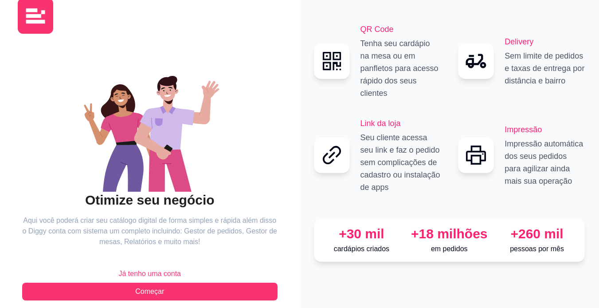
scroll to position [30, 0]
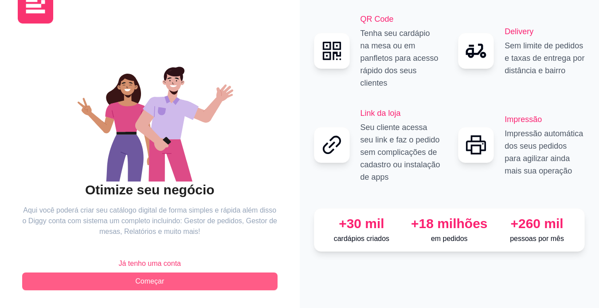
click at [165, 280] on button "Começar" at bounding box center [150, 281] width 256 height 18
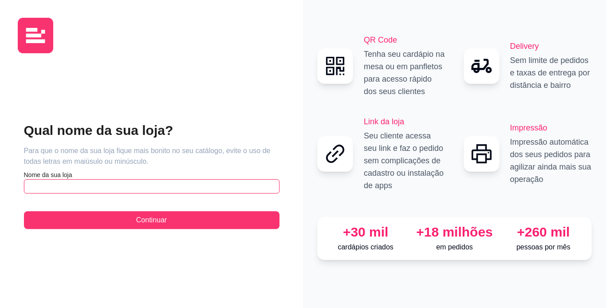
click at [80, 185] on input "text" at bounding box center [152, 186] width 256 height 14
type input "l"
click at [146, 180] on input "Restaurante do Luciano" at bounding box center [152, 186] width 256 height 14
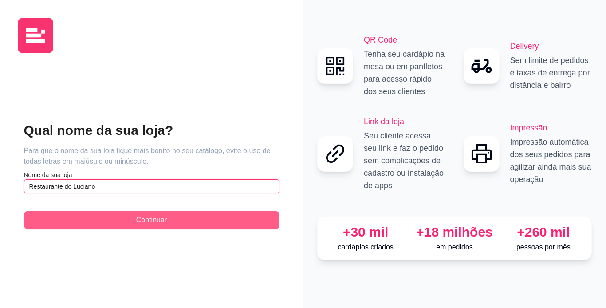
type input "Restaurante do Luciano"
click at [140, 224] on span "Continuar" at bounding box center [151, 220] width 31 height 11
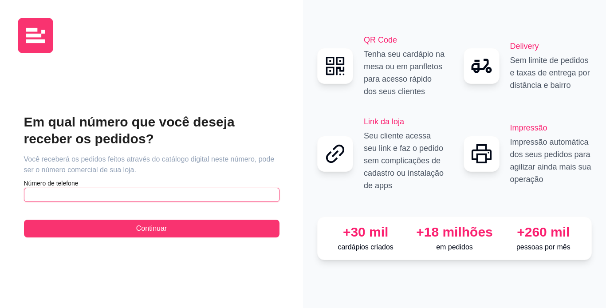
click at [82, 197] on input "text" at bounding box center [152, 195] width 256 height 14
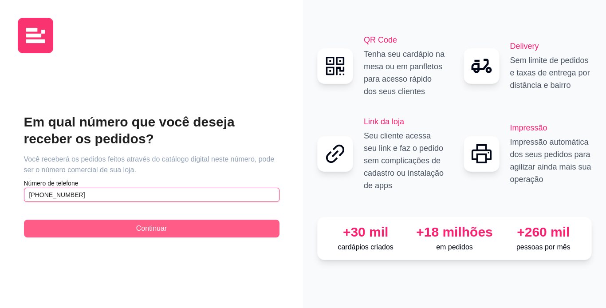
type input "(81) 9 9405-0613"
click at [143, 230] on span "Continuar" at bounding box center [151, 228] width 31 height 11
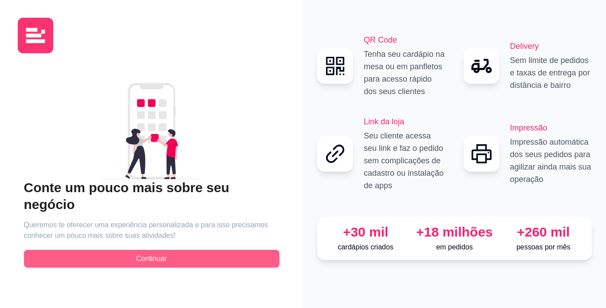
click at [191, 250] on button "Continuar" at bounding box center [152, 259] width 256 height 18
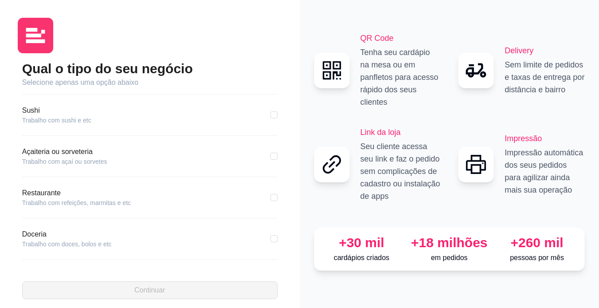
scroll to position [89, 0]
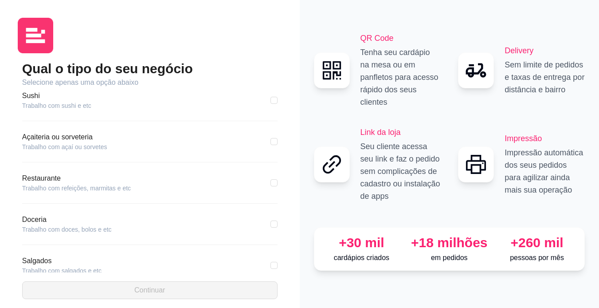
click at [67, 190] on article "Trabalho com refeições, marmitas e etc" at bounding box center [76, 188] width 109 height 9
click at [32, 181] on article "Restaurante" at bounding box center [76, 178] width 109 height 11
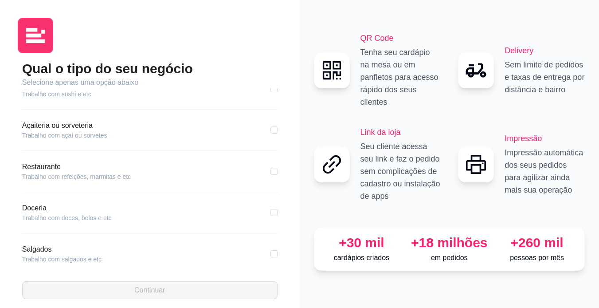
scroll to position [133, 0]
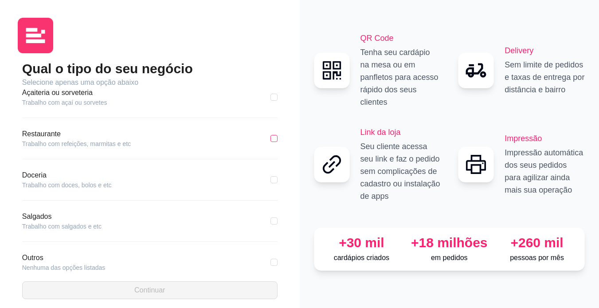
click at [271, 139] on input "checkbox" at bounding box center [274, 138] width 7 height 7
checkbox input "true"
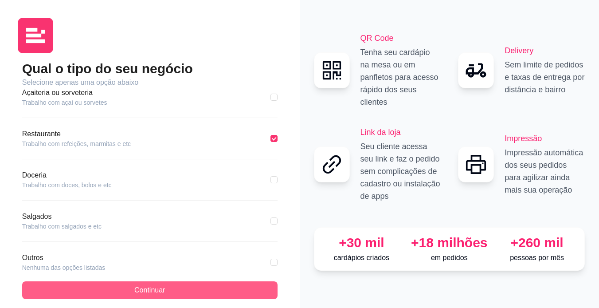
click at [187, 288] on button "Continuar" at bounding box center [150, 290] width 256 height 18
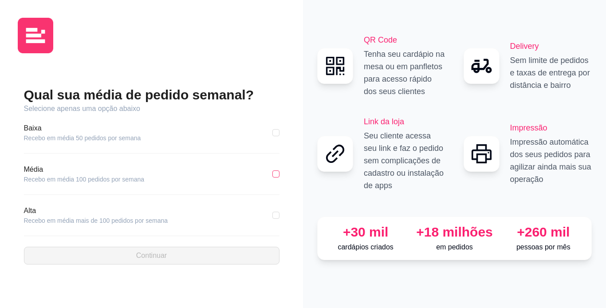
click at [276, 174] on input "checkbox" at bounding box center [275, 173] width 7 height 7
checkbox input "true"
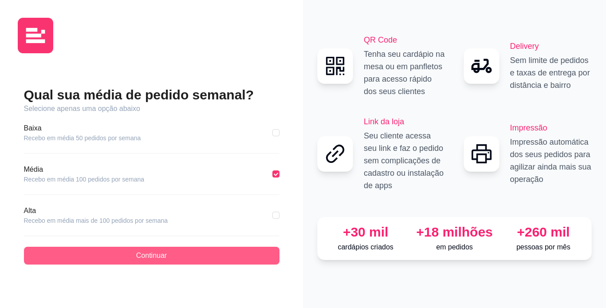
click at [189, 250] on button "Continuar" at bounding box center [152, 256] width 256 height 18
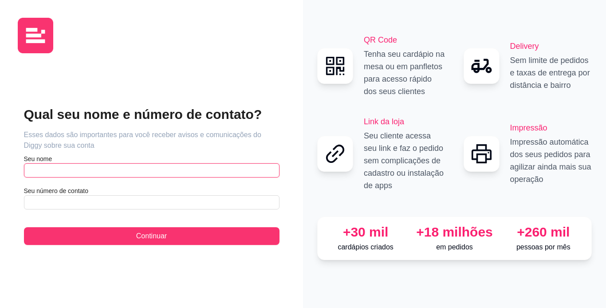
click at [45, 173] on input "text" at bounding box center [152, 170] width 256 height 14
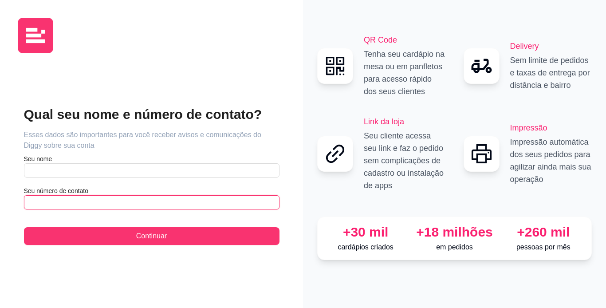
click at [55, 204] on input "text" at bounding box center [152, 202] width 256 height 14
type input "(81) 9 9405-0613"
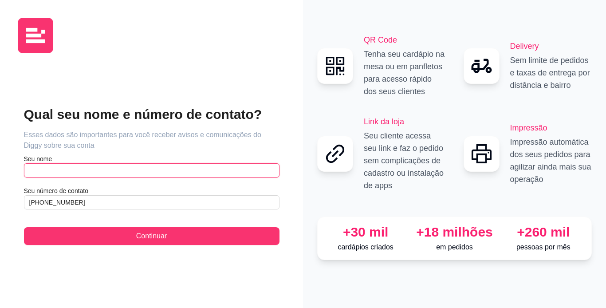
click at [65, 171] on input "text" at bounding box center [152, 170] width 256 height 14
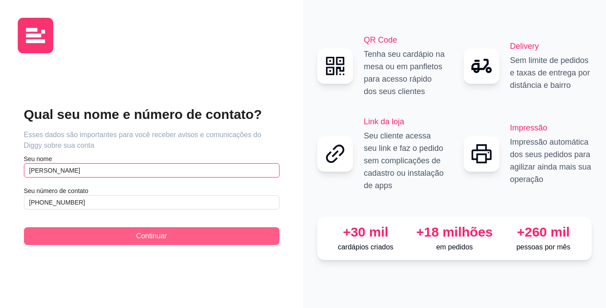
type input "Luciano Silva"
click at [136, 238] on span "Continuar" at bounding box center [151, 236] width 31 height 11
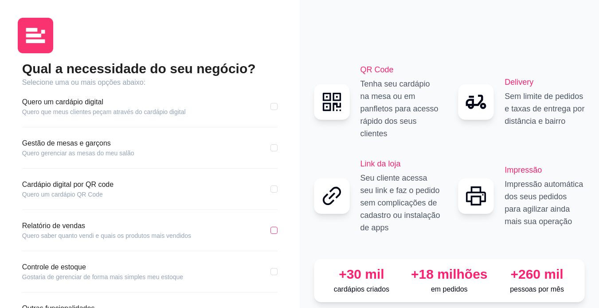
click at [275, 231] on input "checkbox" at bounding box center [274, 230] width 7 height 7
checkbox input "true"
click at [276, 151] on label at bounding box center [274, 148] width 7 height 10
click at [276, 151] on input "checkbox" at bounding box center [274, 147] width 7 height 7
checkbox input "true"
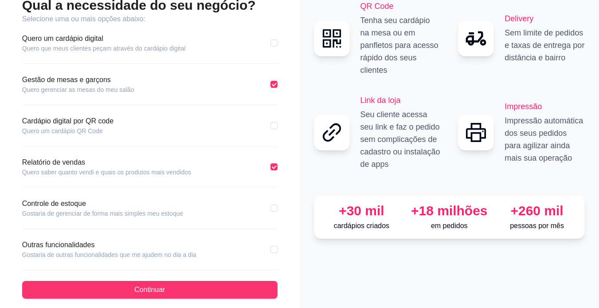
scroll to position [72, 0]
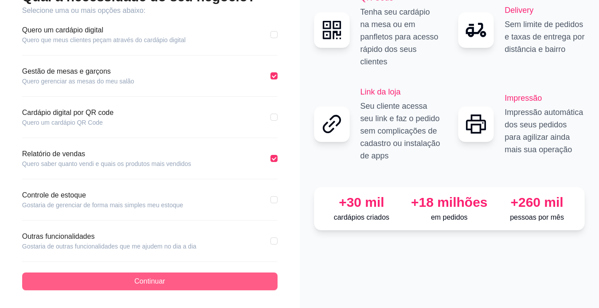
click at [197, 283] on button "Continuar" at bounding box center [150, 281] width 256 height 18
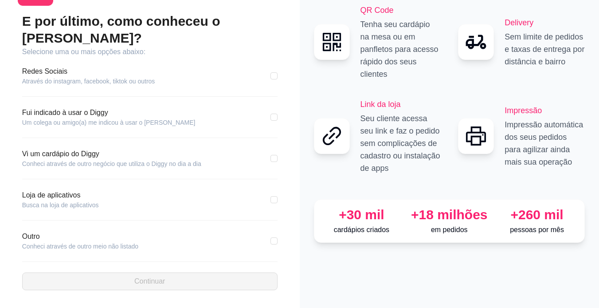
scroll to position [31, 0]
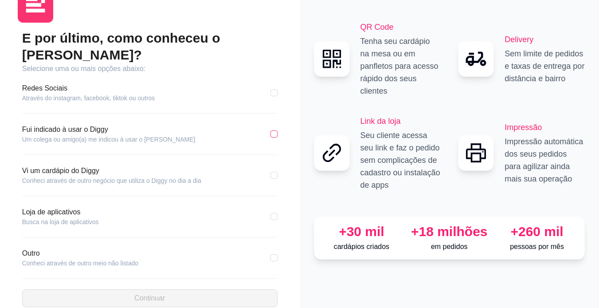
click at [271, 130] on input "checkbox" at bounding box center [274, 133] width 7 height 7
checkbox input "true"
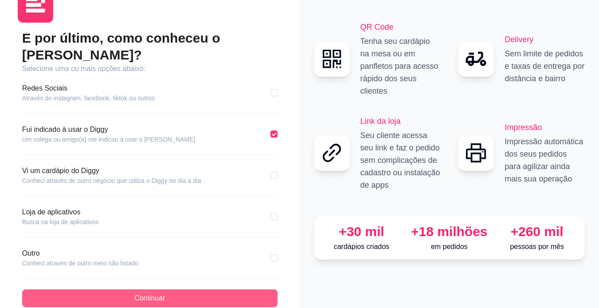
click at [189, 289] on button "Continuar" at bounding box center [150, 298] width 256 height 18
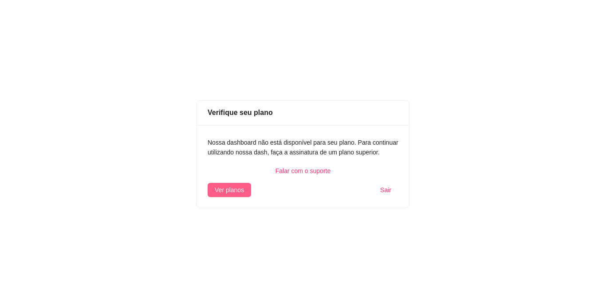
click at [230, 185] on span "Ver planos" at bounding box center [229, 190] width 29 height 10
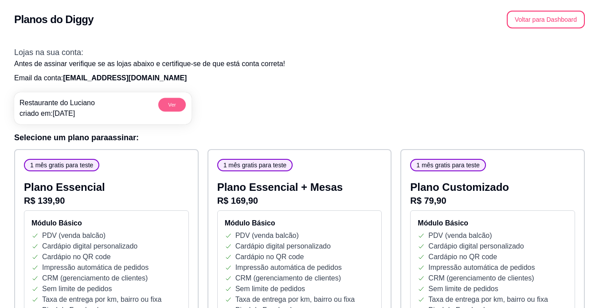
click at [178, 102] on button "Ver" at bounding box center [172, 105] width 28 height 14
click at [555, 20] on button "Voltar para Dashboard" at bounding box center [546, 20] width 78 height 18
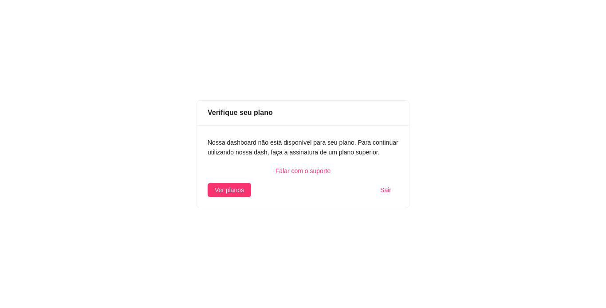
click at [386, 191] on span "Sair" at bounding box center [385, 190] width 11 height 10
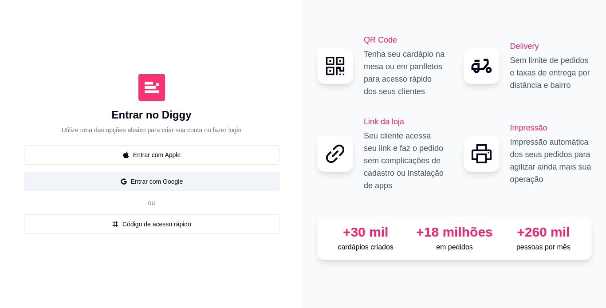
click at [161, 181] on button "Entrar com Google" at bounding box center [152, 182] width 256 height 20
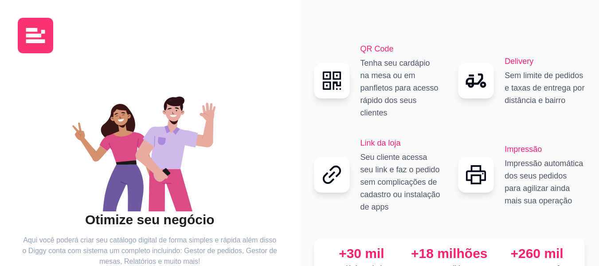
scroll to position [72, 0]
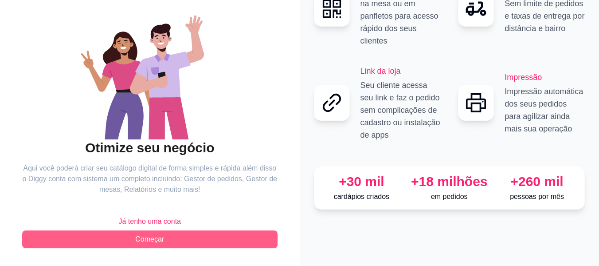
click at [168, 239] on button "Começar" at bounding box center [150, 239] width 256 height 18
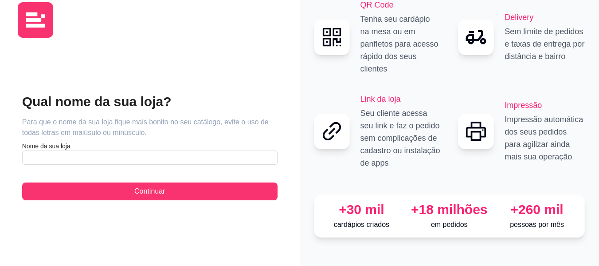
scroll to position [3, 0]
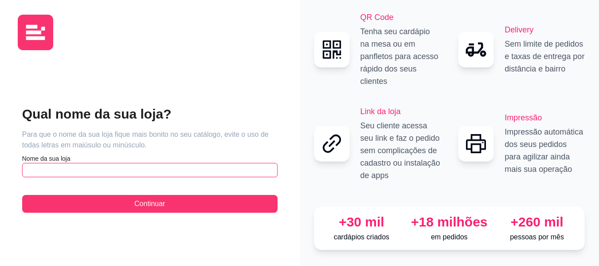
click at [57, 166] on input "text" at bounding box center [150, 170] width 256 height 14
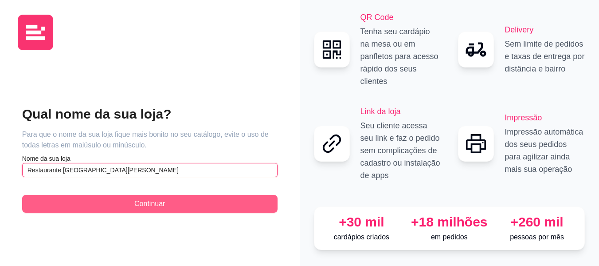
type input "Restaurante da Luciana"
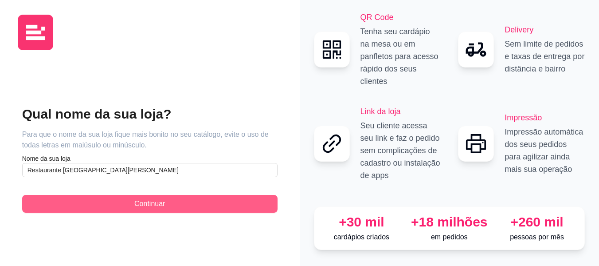
click at [129, 196] on button "Continuar" at bounding box center [150, 204] width 256 height 18
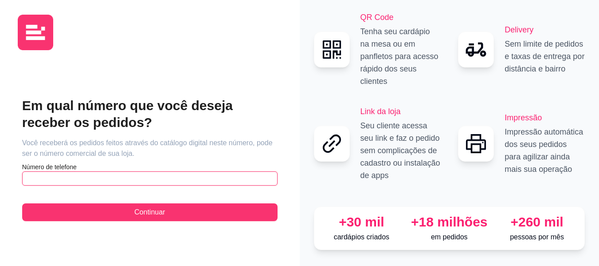
click at [77, 171] on input "text" at bounding box center [150, 178] width 256 height 14
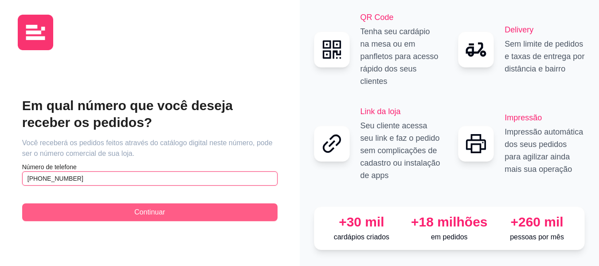
type input "(81) 9 9405-0618"
click at [136, 209] on span "Continuar" at bounding box center [149, 212] width 31 height 11
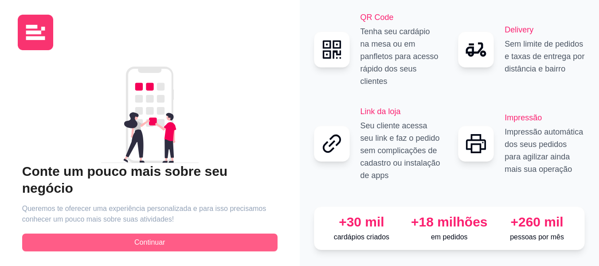
click at [161, 237] on span "Continuar" at bounding box center [149, 242] width 31 height 11
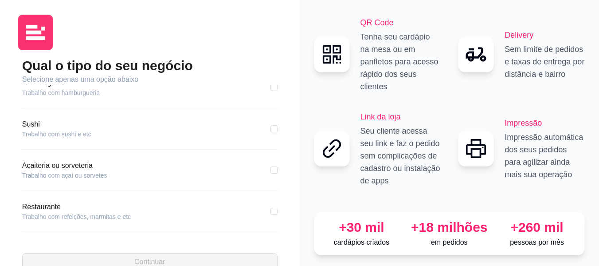
scroll to position [89, 0]
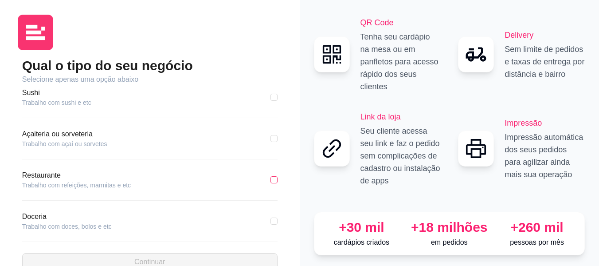
click at [271, 180] on input "checkbox" at bounding box center [274, 179] width 7 height 7
checkbox input "true"
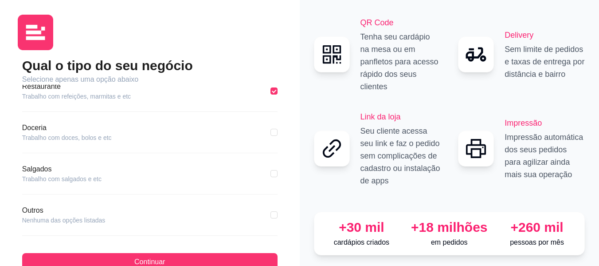
scroll to position [180, 0]
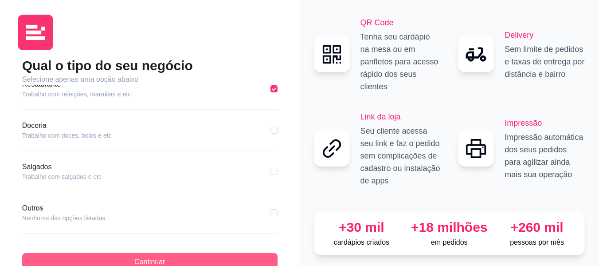
click at [215, 256] on button "Continuar" at bounding box center [150, 262] width 256 height 18
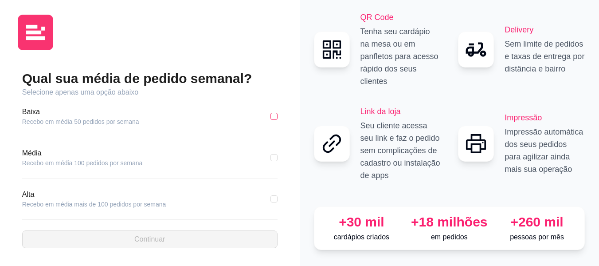
click at [274, 113] on input "checkbox" at bounding box center [274, 116] width 7 height 7
checkbox input "true"
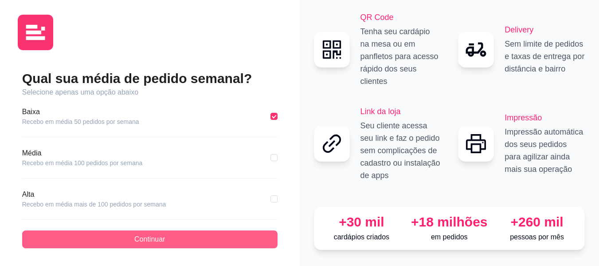
click at [241, 234] on button "Continuar" at bounding box center [150, 239] width 256 height 18
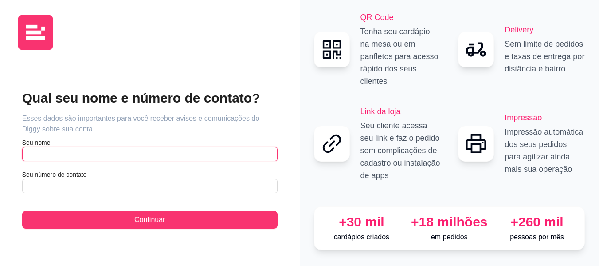
click at [223, 150] on input "text" at bounding box center [150, 154] width 256 height 14
type input "Luciana"
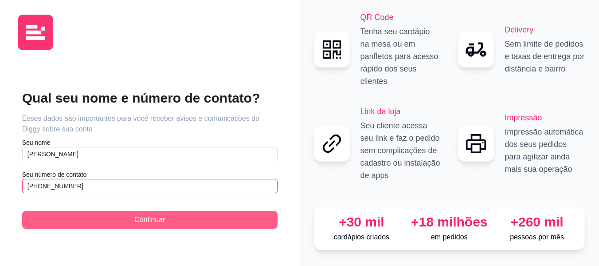
type input "(81) 9 9405-0618"
click at [209, 213] on button "Continuar" at bounding box center [150, 220] width 256 height 18
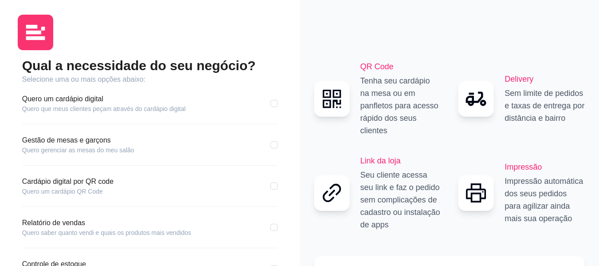
click at [287, 144] on div "Qual a necessidade do seu negócio? Selecione uma ou mais opções abaixo: Quero u…" at bounding box center [150, 187] width 300 height 380
click at [275, 146] on input "checkbox" at bounding box center [274, 144] width 7 height 7
checkbox input "true"
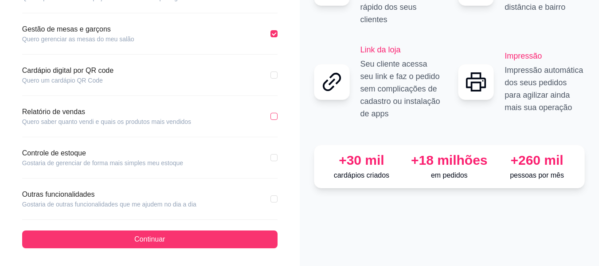
click at [275, 117] on input "checkbox" at bounding box center [274, 116] width 7 height 7
checkbox input "true"
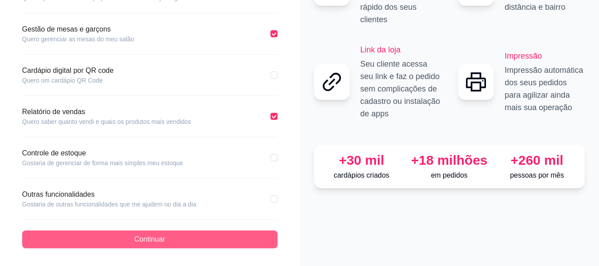
click at [242, 233] on button "Continuar" at bounding box center [150, 239] width 256 height 18
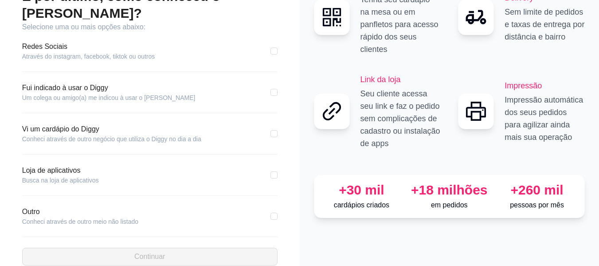
scroll to position [73, 0]
click at [278, 79] on div "E por último, como conheceu o Diggy? Selecione uma ou mais opções abaixo: Redes…" at bounding box center [150, 126] width 264 height 277
click at [273, 88] on input "checkbox" at bounding box center [274, 91] width 7 height 7
checkbox input "true"
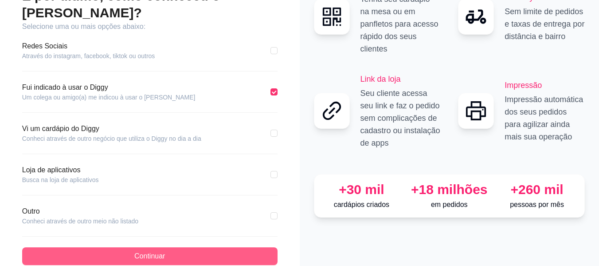
click at [221, 247] on button "Continuar" at bounding box center [150, 256] width 256 height 18
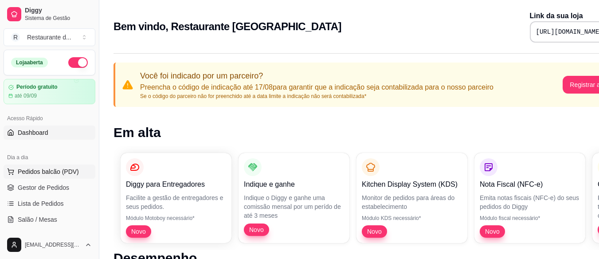
click at [68, 170] on span "Pedidos balcão (PDV)" at bounding box center [48, 171] width 61 height 9
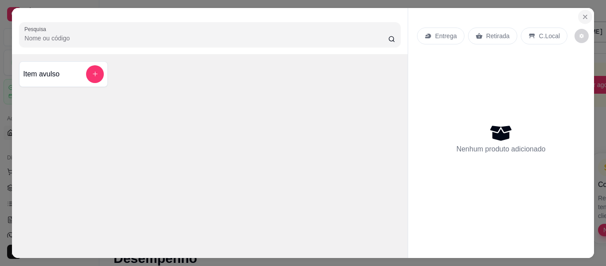
click at [584, 13] on icon "Close" at bounding box center [585, 16] width 7 height 7
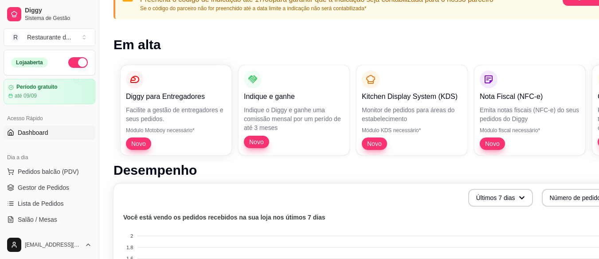
scroll to position [89, 0]
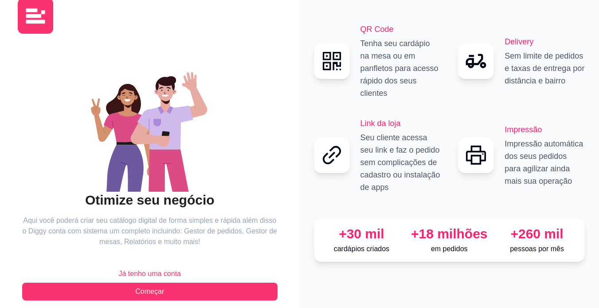
scroll to position [30, 0]
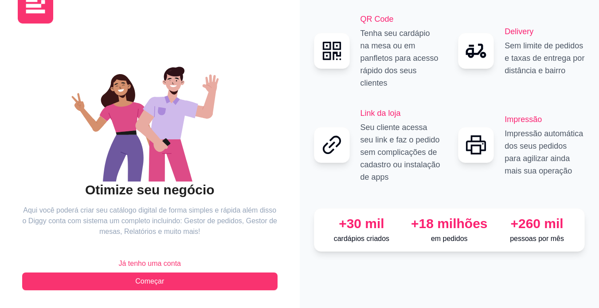
click at [178, 264] on span "Já tenho uma conta" at bounding box center [149, 263] width 63 height 11
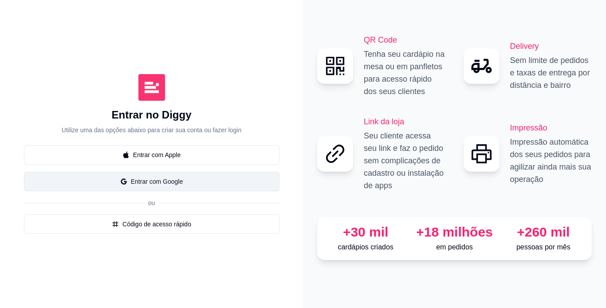
click at [185, 178] on button "Entrar com Google" at bounding box center [152, 182] width 256 height 20
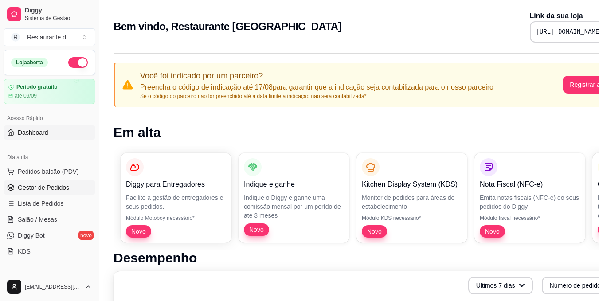
click at [46, 190] on span "Gestor de Pedidos" at bounding box center [43, 187] width 51 height 9
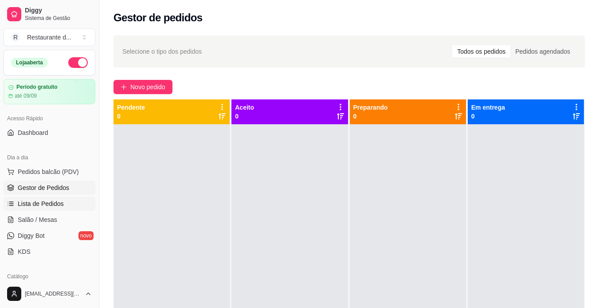
click at [54, 201] on span "Lista de Pedidos" at bounding box center [41, 203] width 46 height 9
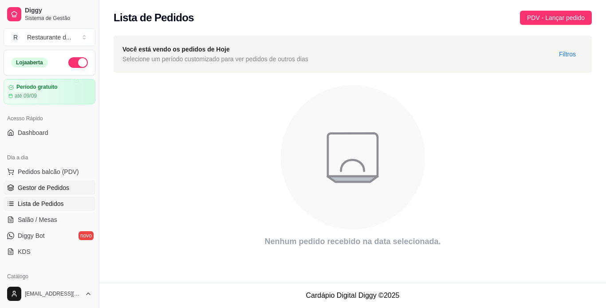
click at [57, 182] on link "Gestor de Pedidos" at bounding box center [50, 188] width 92 height 14
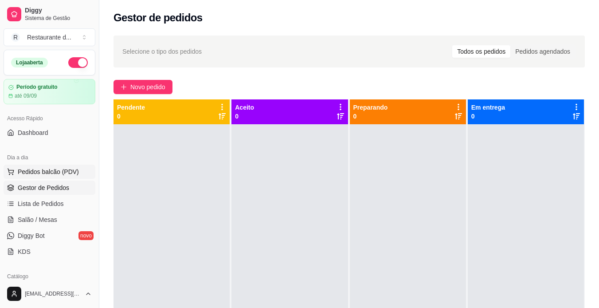
click at [65, 169] on span "Pedidos balcão (PDV)" at bounding box center [48, 171] width 61 height 9
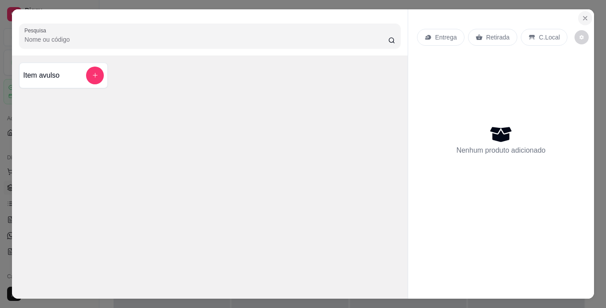
click at [584, 15] on icon "Close" at bounding box center [585, 18] width 7 height 7
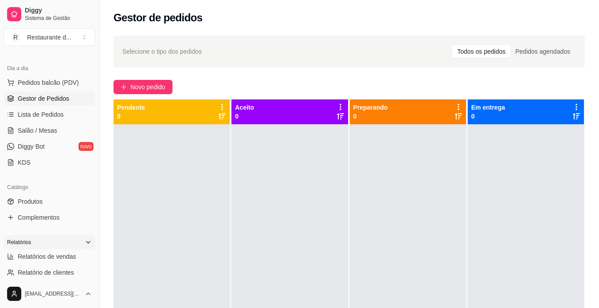
scroll to position [133, 0]
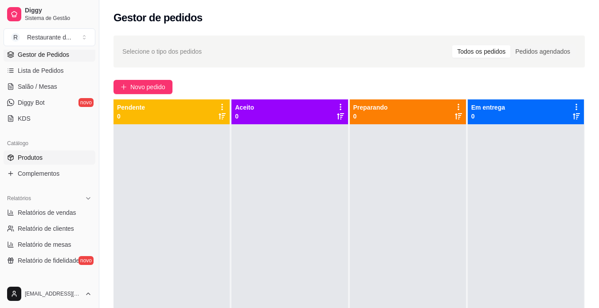
click at [43, 158] on link "Produtos" at bounding box center [50, 157] width 92 height 14
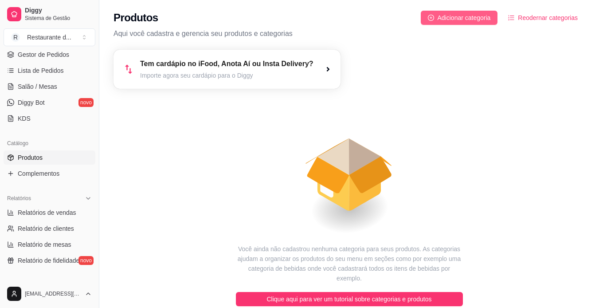
click at [454, 20] on span "Adicionar categoria" at bounding box center [464, 18] width 53 height 10
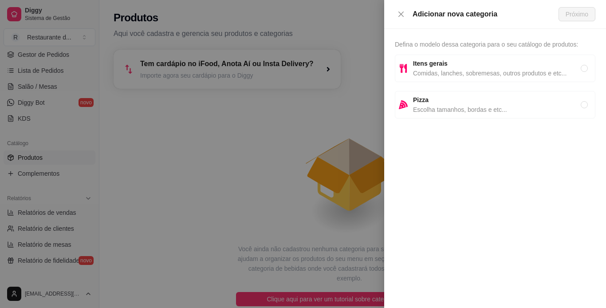
click at [445, 45] on span "Defina o modelo dessa categoria para o seu catálogo de produtos:" at bounding box center [486, 44] width 183 height 7
click at [437, 58] on div "Itens gerais Comidas, lanches, sobremesas, outros produtos e etc..." at bounding box center [495, 69] width 201 height 28
radio input "true"
click at [583, 14] on span "Próximo" at bounding box center [577, 14] width 23 height 10
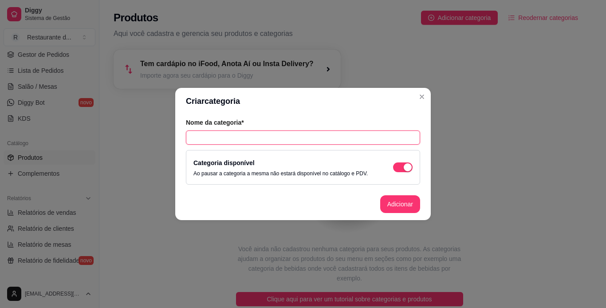
click at [269, 136] on input "text" at bounding box center [303, 137] width 234 height 14
type input "Almoço"
click at [403, 203] on button "Adicionar" at bounding box center [400, 204] width 40 height 18
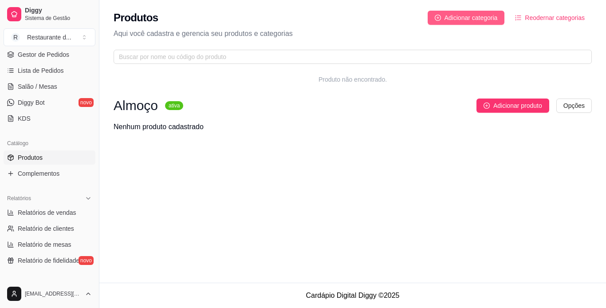
click at [480, 14] on span "Adicionar categoria" at bounding box center [471, 18] width 53 height 10
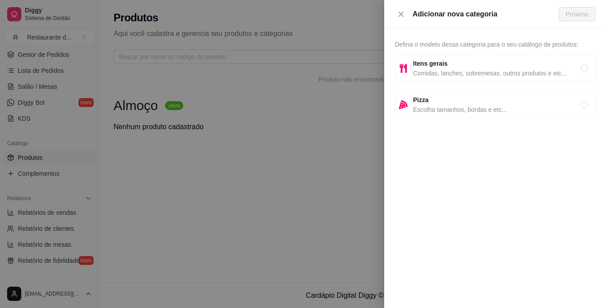
click at [437, 64] on strong "Itens gerais" at bounding box center [430, 63] width 35 height 7
radio input "true"
click at [571, 12] on span "Próximo" at bounding box center [577, 14] width 23 height 10
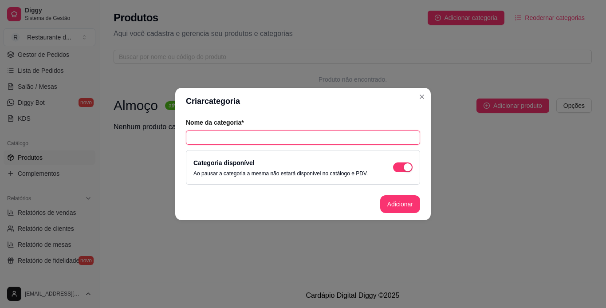
click at [283, 133] on input "text" at bounding box center [303, 137] width 234 height 14
type input "Bebidas"
click at [389, 200] on button "Adicionar" at bounding box center [400, 204] width 40 height 18
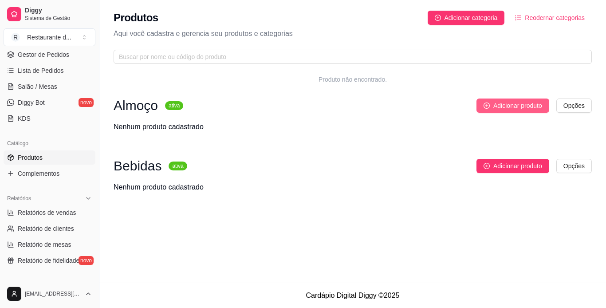
click at [531, 107] on span "Adicionar produto" at bounding box center [517, 106] width 49 height 10
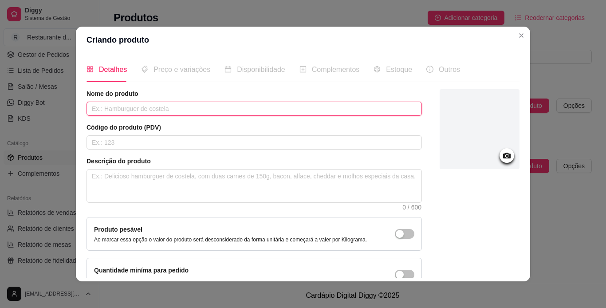
click at [153, 112] on input "text" at bounding box center [254, 109] width 335 height 14
type input "P"
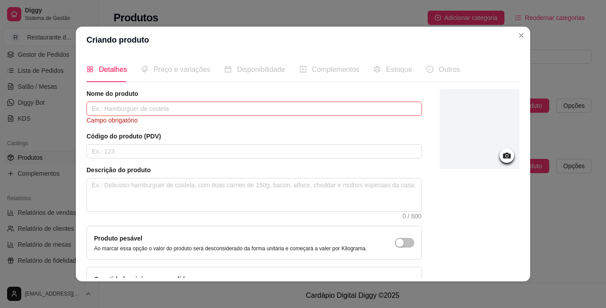
click at [155, 106] on input "text" at bounding box center [254, 109] width 335 height 14
paste input "self service"
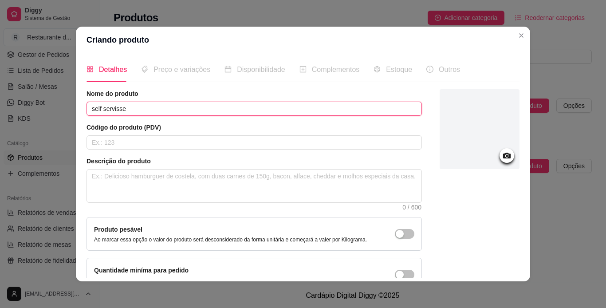
drag, startPoint x: 134, startPoint y: 109, endPoint x: 77, endPoint y: 106, distance: 57.3
click at [77, 106] on div "Detalhes Preço e variações Disponibilidade Complementos Estoque Outros Nome do …" at bounding box center [303, 167] width 454 height 228
paste input "ce caruaru"
drag, startPoint x: 121, startPoint y: 109, endPoint x: 228, endPoint y: 105, distance: 107.0
click at [228, 105] on input "self service caruaru" at bounding box center [254, 109] width 335 height 14
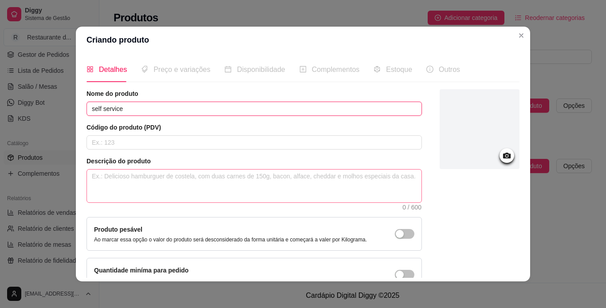
type input "self service"
click at [159, 181] on textarea at bounding box center [254, 185] width 335 height 33
paste textarea "self service caruaru"
type textarea "self service caruaru"
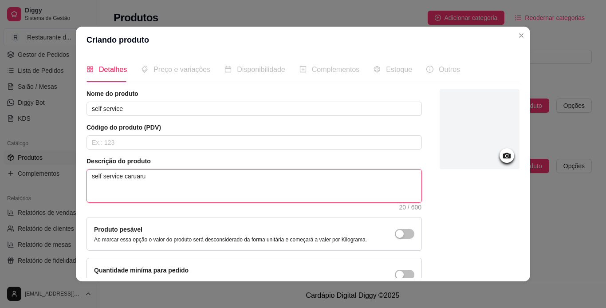
scroll to position [53, 0]
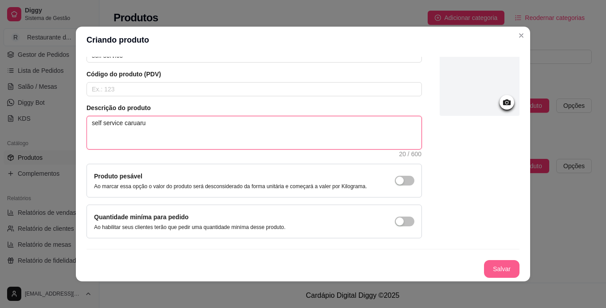
type textarea "self service caruaru"
click at [489, 268] on button "Salvar" at bounding box center [501, 268] width 35 height 17
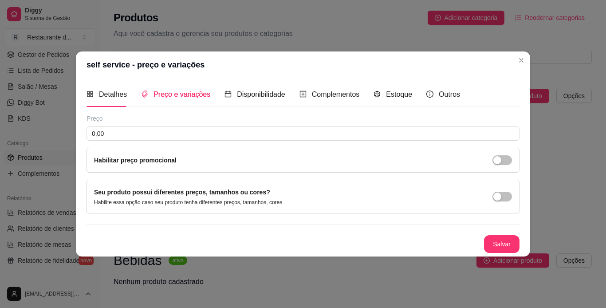
scroll to position [0, 0]
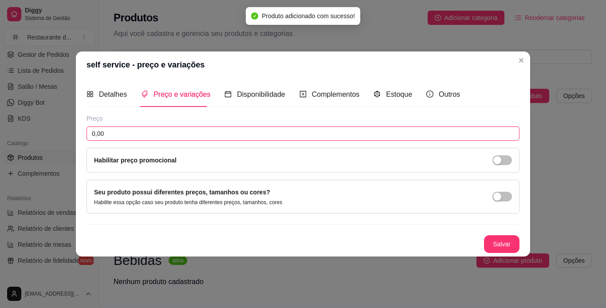
click at [173, 129] on input "0,00" at bounding box center [303, 133] width 433 height 14
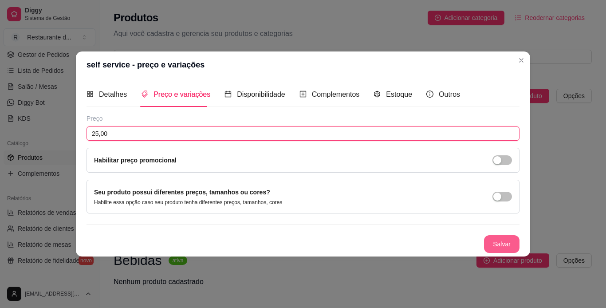
type input "25,00"
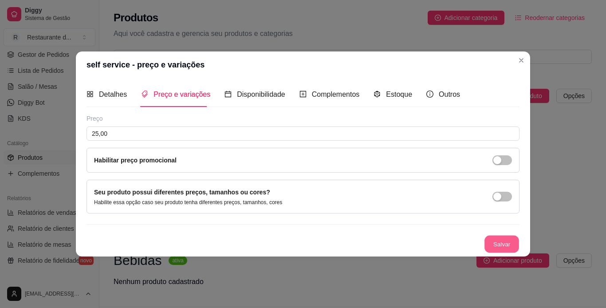
click at [501, 241] on button "Salvar" at bounding box center [501, 244] width 35 height 17
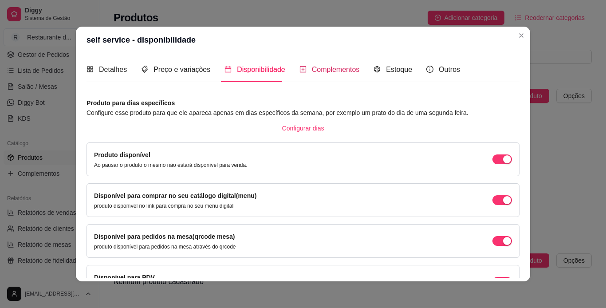
click at [339, 71] on span "Complementos" at bounding box center [336, 70] width 48 height 8
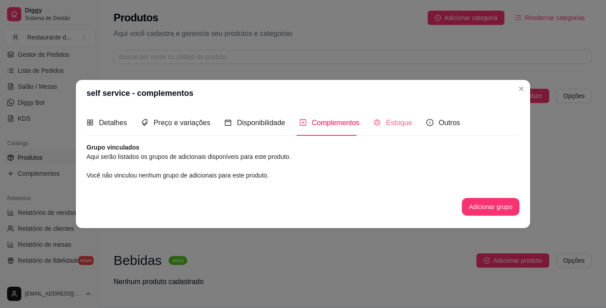
click at [391, 129] on div "Estoque" at bounding box center [393, 122] width 39 height 25
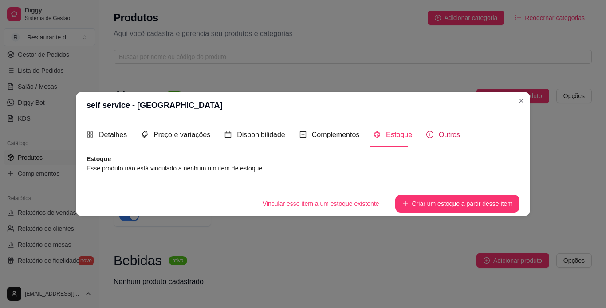
click at [432, 133] on div "Outros" at bounding box center [443, 134] width 34 height 11
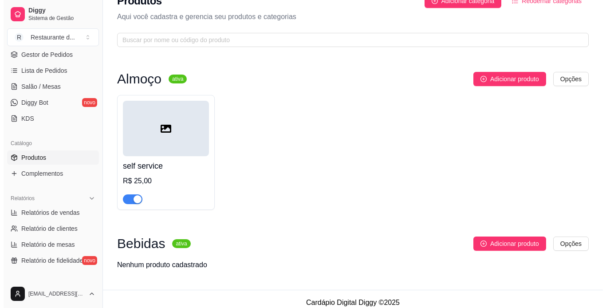
scroll to position [24, 0]
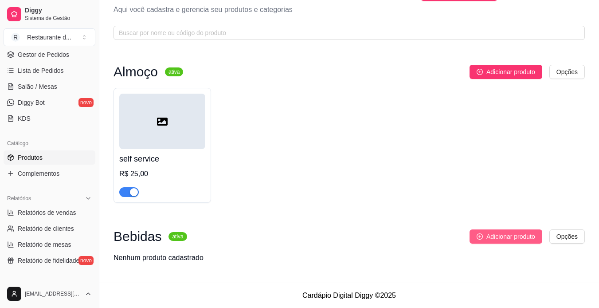
click at [523, 240] on span "Adicionar produto" at bounding box center [511, 237] width 49 height 10
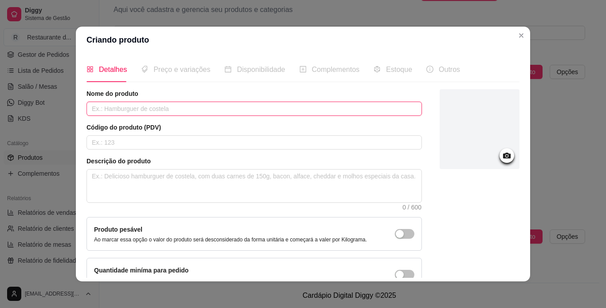
click at [115, 111] on input "text" at bounding box center [254, 109] width 335 height 14
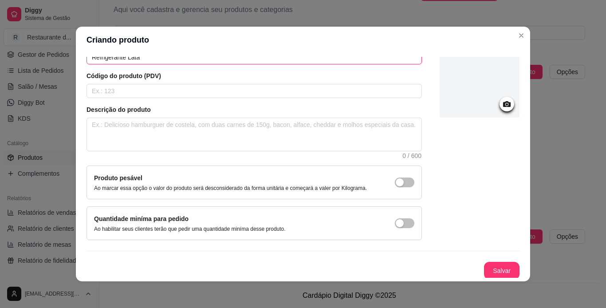
scroll to position [53, 0]
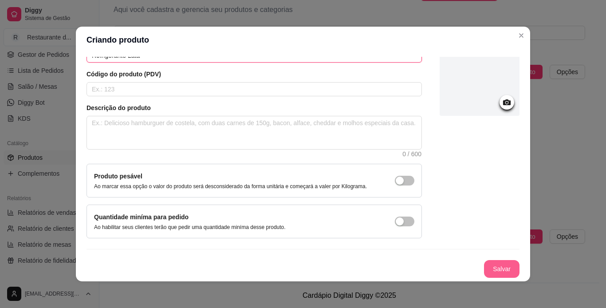
type input "Refrigerante Lata"
click at [496, 270] on button "Salvar" at bounding box center [501, 269] width 35 height 18
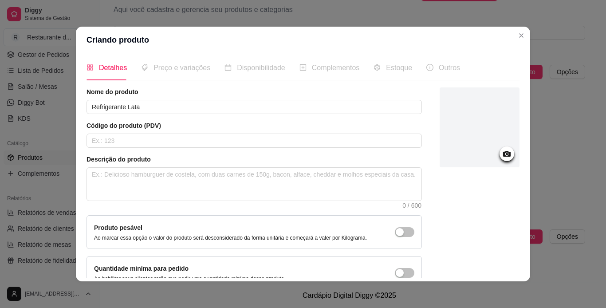
scroll to position [0, 0]
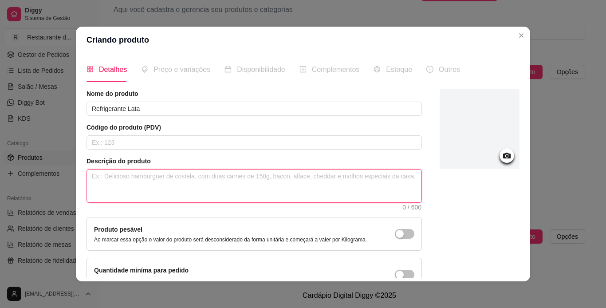
click at [200, 183] on textarea at bounding box center [254, 185] width 335 height 33
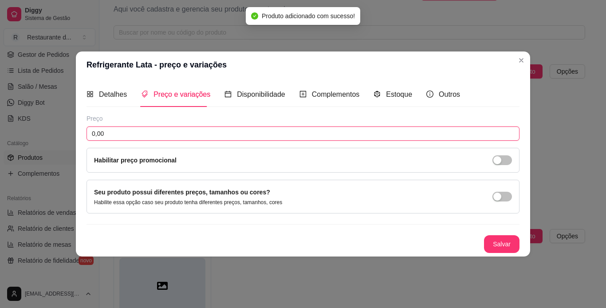
click at [138, 132] on input "0,00" at bounding box center [303, 133] width 433 height 14
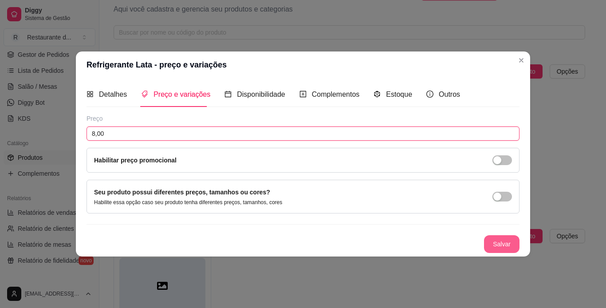
type input "8,00"
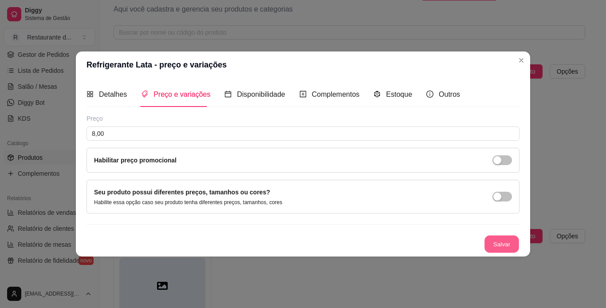
click at [500, 244] on button "Salvar" at bounding box center [501, 244] width 35 height 17
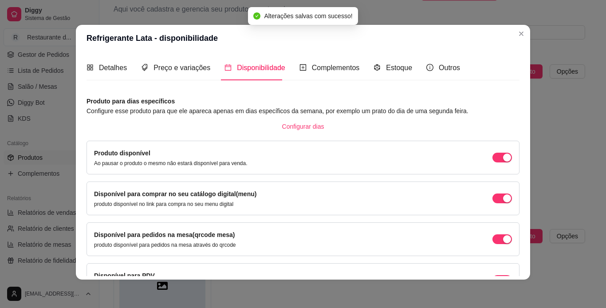
scroll to position [57, 0]
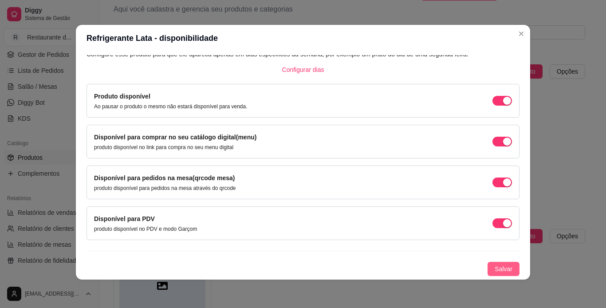
click at [495, 275] on button "Salvar" at bounding box center [504, 269] width 32 height 14
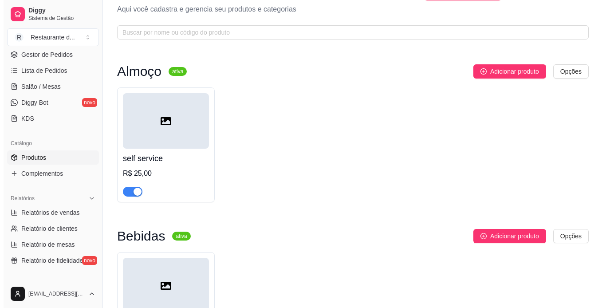
scroll to position [129, 0]
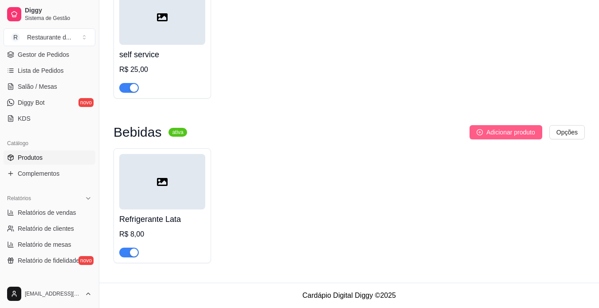
click at [510, 131] on span "Adicionar produto" at bounding box center [511, 132] width 49 height 10
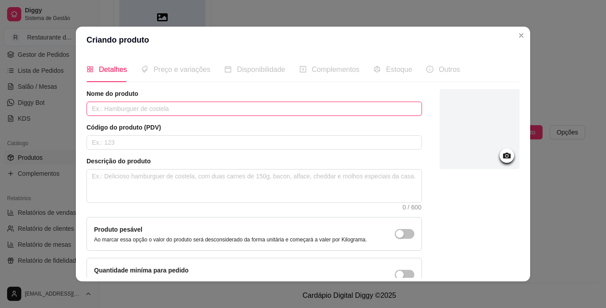
click at [141, 107] on input "text" at bounding box center [254, 109] width 335 height 14
type input "r"
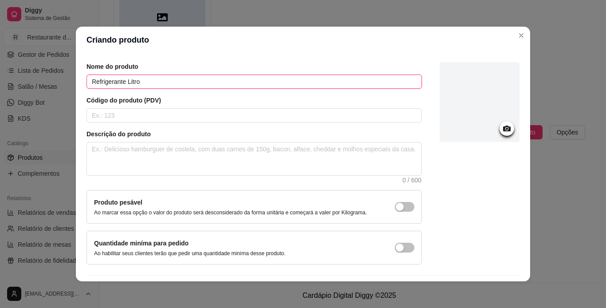
scroll to position [53, 0]
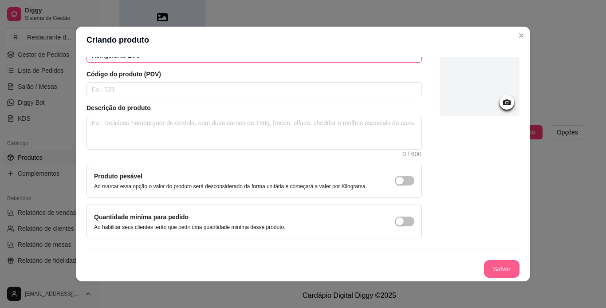
type input "Refrigerante Litro"
click at [491, 268] on button "Salvar" at bounding box center [501, 269] width 35 height 18
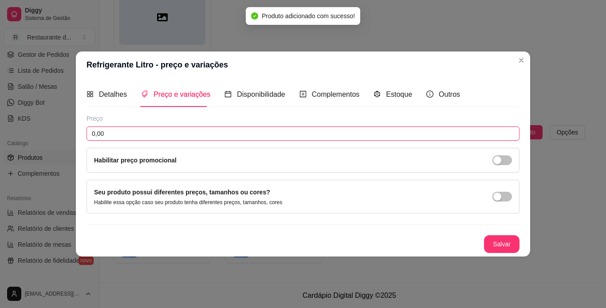
click at [165, 133] on input "0,00" at bounding box center [303, 133] width 433 height 14
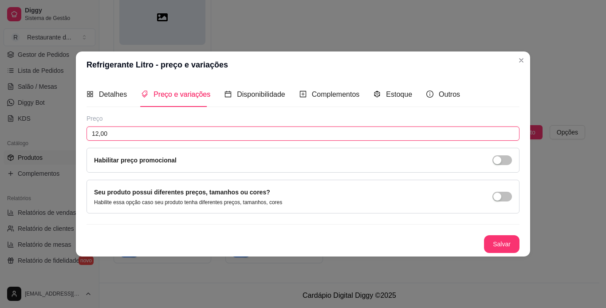
type input "12,00"
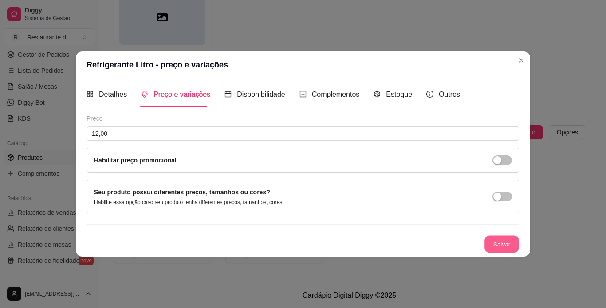
click at [503, 240] on button "Salvar" at bounding box center [501, 244] width 35 height 17
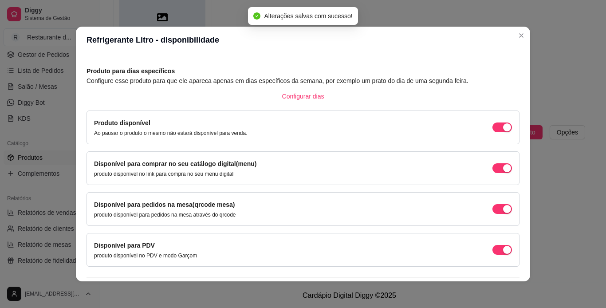
scroll to position [57, 0]
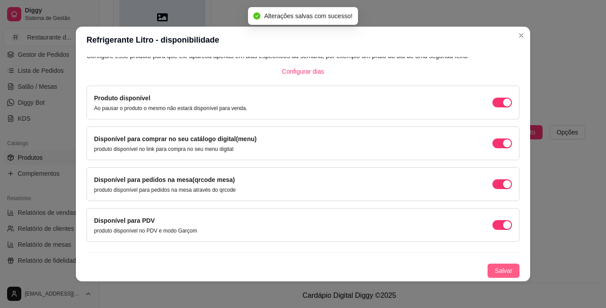
click at [500, 268] on span "Salvar" at bounding box center [504, 271] width 18 height 10
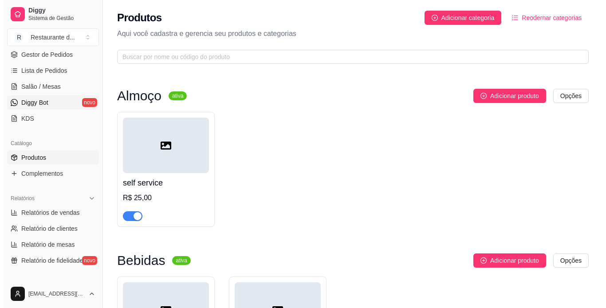
scroll to position [0, 0]
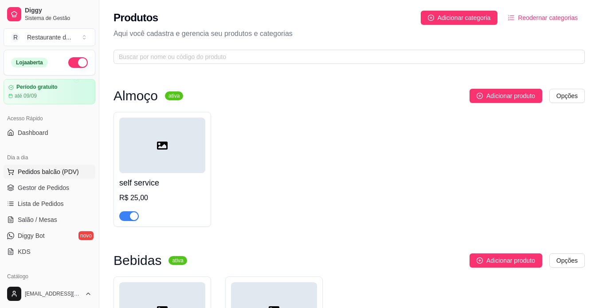
click at [57, 171] on span "Pedidos balcão (PDV)" at bounding box center [48, 171] width 61 height 9
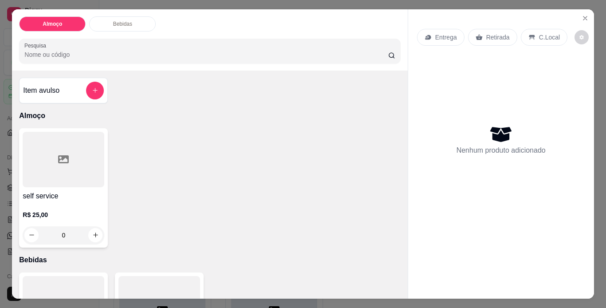
click at [115, 21] on p "Bebidas" at bounding box center [122, 23] width 19 height 7
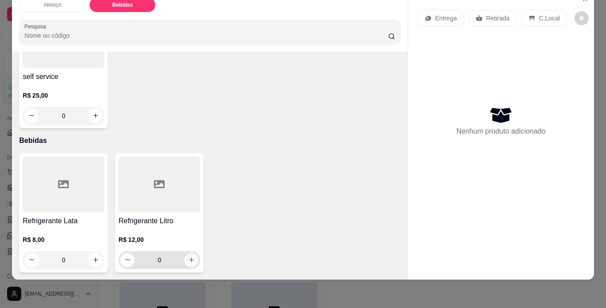
click at [190, 256] on icon "increase-product-quantity" at bounding box center [191, 259] width 7 height 7
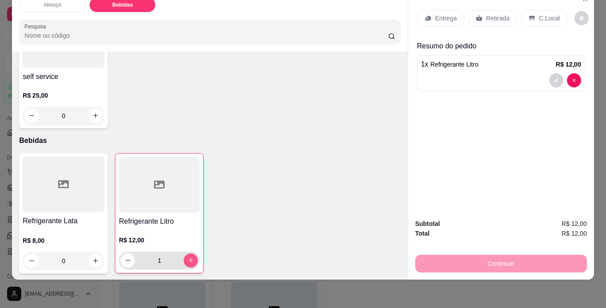
click at [190, 257] on icon "increase-product-quantity" at bounding box center [191, 260] width 7 height 7
type input "2"
click at [95, 113] on icon "increase-product-quantity" at bounding box center [95, 116] width 7 height 7
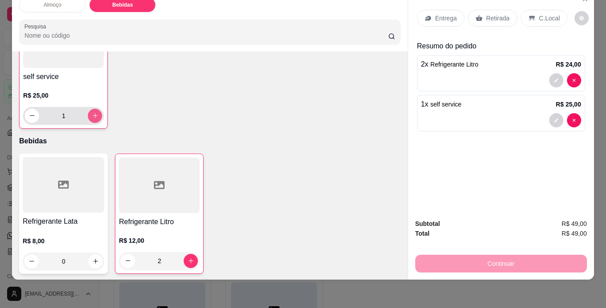
click at [93, 112] on icon "increase-product-quantity" at bounding box center [95, 115] width 7 height 7
type input "2"
click at [125, 257] on icon "decrease-product-quantity" at bounding box center [128, 260] width 7 height 7
type input "1"
click at [444, 259] on div "Continuar" at bounding box center [501, 262] width 172 height 20
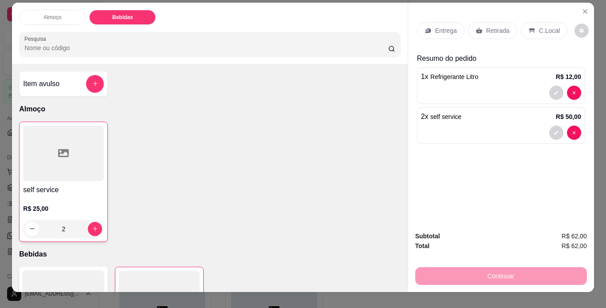
scroll to position [0, 0]
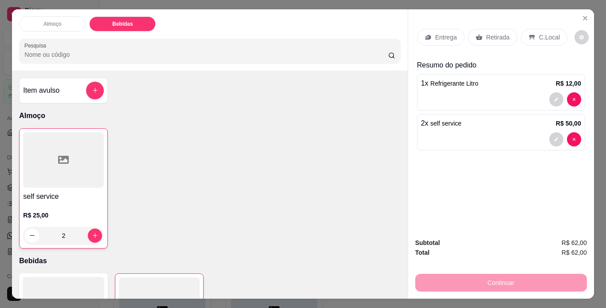
click at [545, 34] on p "C.Local" at bounding box center [549, 37] width 21 height 9
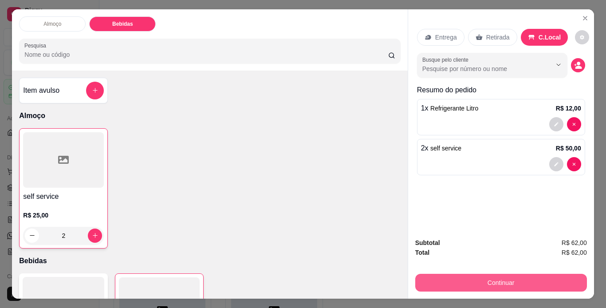
click at [526, 284] on button "Continuar" at bounding box center [501, 283] width 172 height 18
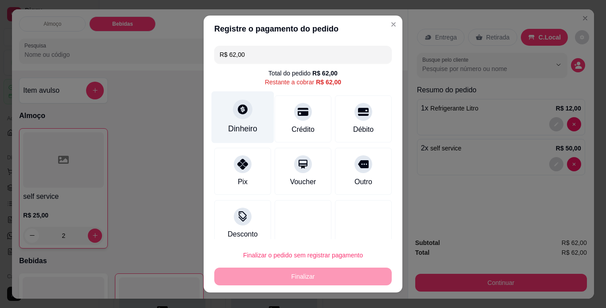
click at [235, 122] on div "Dinheiro" at bounding box center [243, 117] width 63 height 52
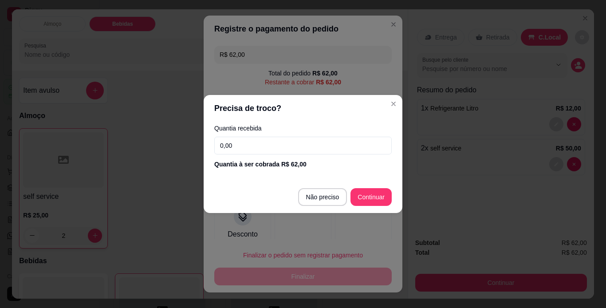
click at [244, 143] on input "0,00" at bounding box center [302, 146] width 177 height 18
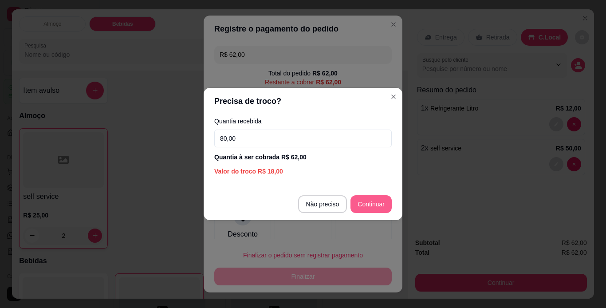
type input "80,00"
type input "R$ 0,00"
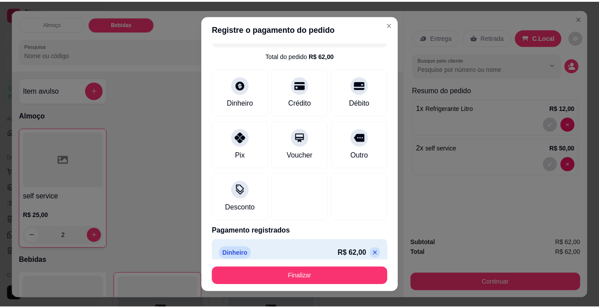
scroll to position [27, 0]
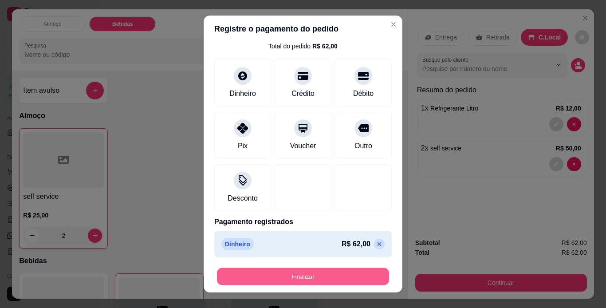
click at [348, 270] on button "Finalizar" at bounding box center [303, 276] width 172 height 17
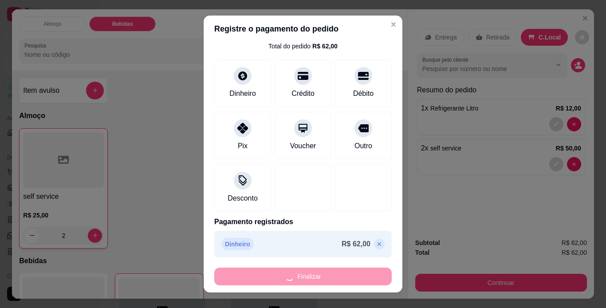
type input "0"
type input "-R$ 62,00"
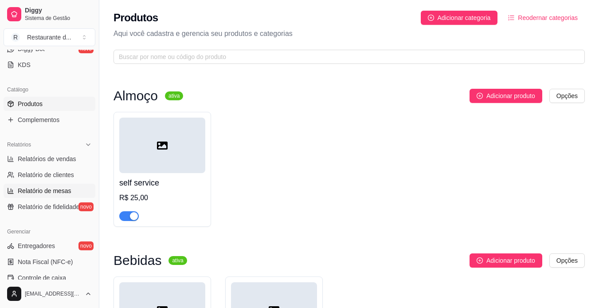
scroll to position [222, 0]
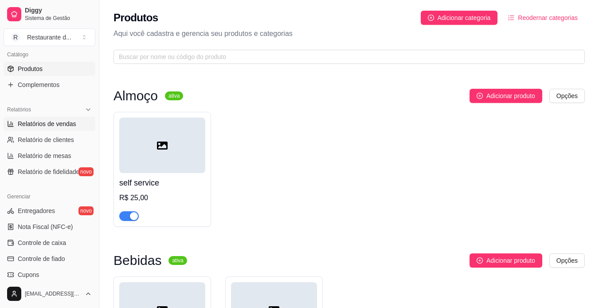
click at [65, 124] on span "Relatórios de vendas" at bounding box center [47, 123] width 59 height 9
select select "ALL"
select select "0"
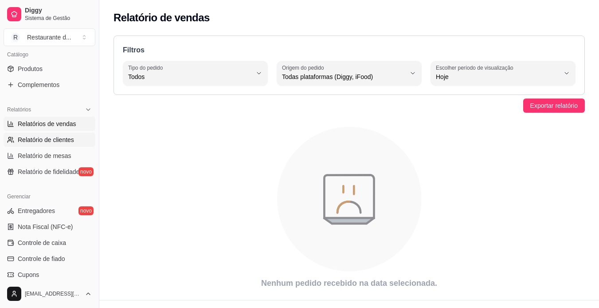
click at [59, 143] on span "Relatório de clientes" at bounding box center [46, 139] width 56 height 9
select select "30"
select select "HIGHEST_TOTAL_SPENT_WITH_ORDERS"
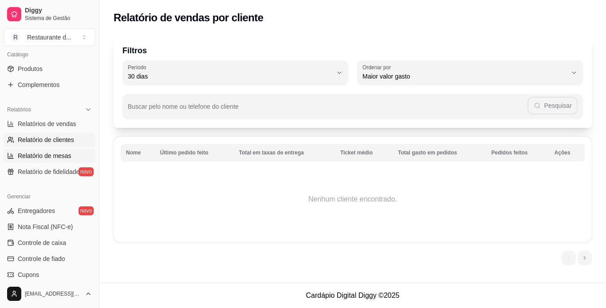
click at [63, 154] on span "Relatório de mesas" at bounding box center [45, 155] width 54 height 9
select select "TOTAL_OF_ORDERS"
select select "7"
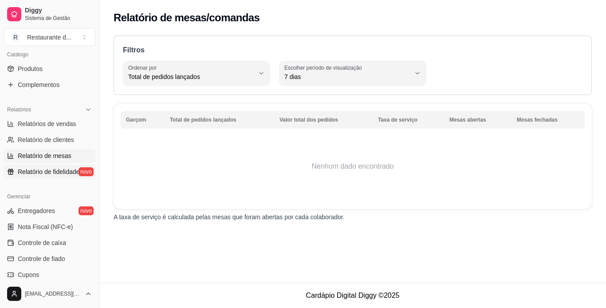
click at [59, 169] on span "Relatório de fidelidade" at bounding box center [49, 171] width 62 height 9
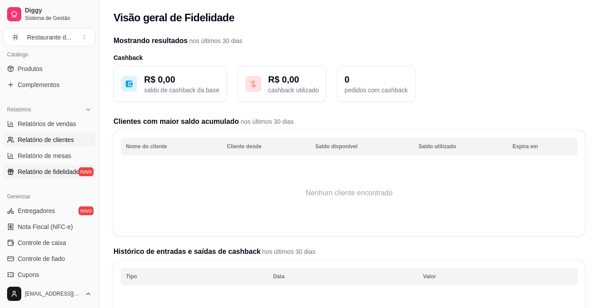
click at [66, 146] on link "Relatório de clientes" at bounding box center [50, 140] width 92 height 14
select select "30"
select select "HIGHEST_TOTAL_SPENT_WITH_ORDERS"
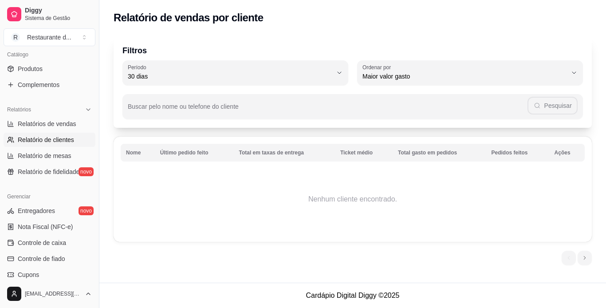
click at [63, 131] on ul "Relatórios de vendas Relatório de clientes Relatório de mesas Relatório de fide…" at bounding box center [50, 148] width 92 height 62
click at [63, 126] on span "Relatórios de vendas" at bounding box center [47, 123] width 59 height 9
select select "ALL"
select select "0"
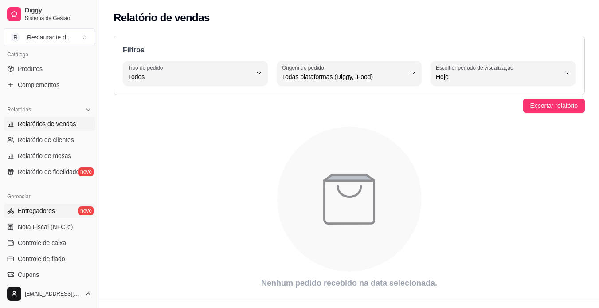
click at [62, 209] on link "Entregadores novo" at bounding box center [50, 211] width 92 height 14
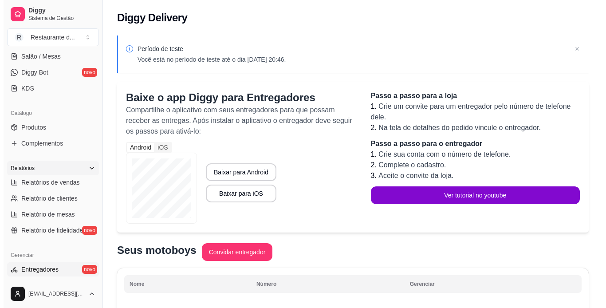
scroll to position [44, 0]
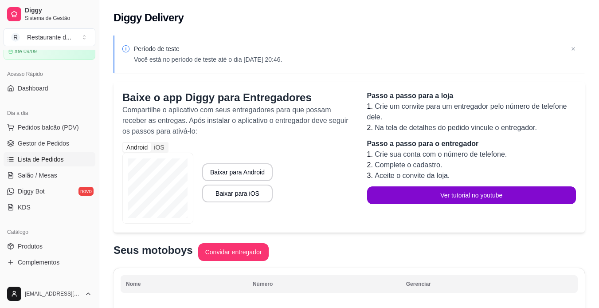
click at [51, 160] on span "Lista de Pedidos" at bounding box center [41, 159] width 46 height 9
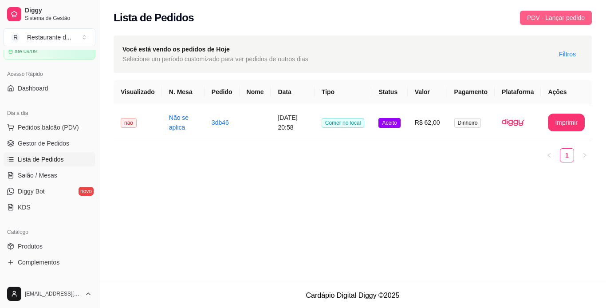
click at [571, 19] on span "PDV - Lançar pedido" at bounding box center [556, 18] width 58 height 10
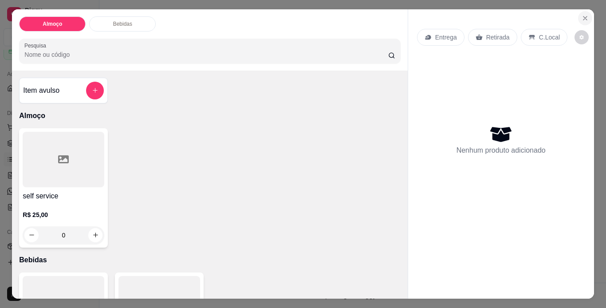
click at [583, 16] on icon "Close" at bounding box center [585, 18] width 4 height 4
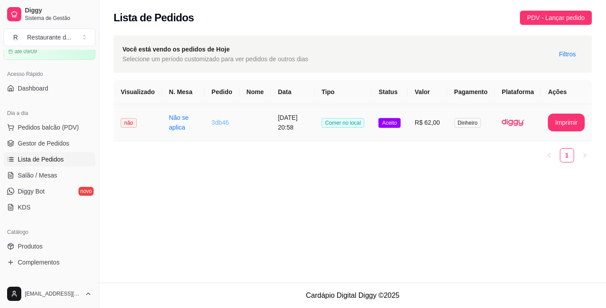
click at [214, 122] on link "3db46" at bounding box center [220, 122] width 17 height 7
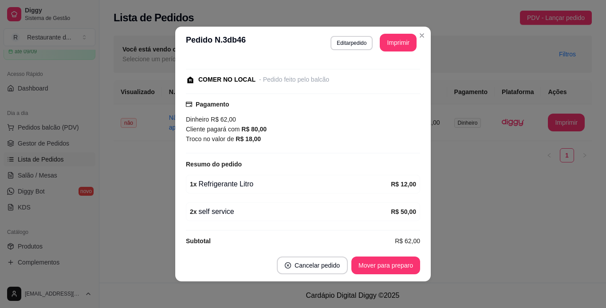
scroll to position [93, 0]
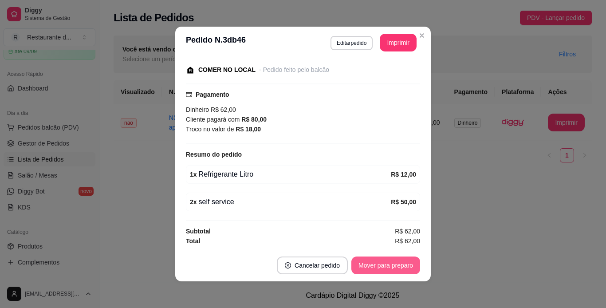
click at [376, 266] on button "Mover para preparo" at bounding box center [385, 265] width 69 height 18
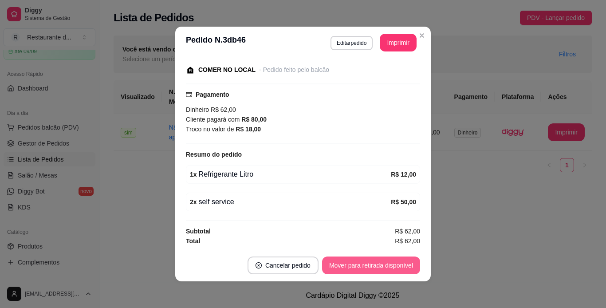
click at [367, 264] on button "Mover para retirada disponível" at bounding box center [371, 265] width 98 height 18
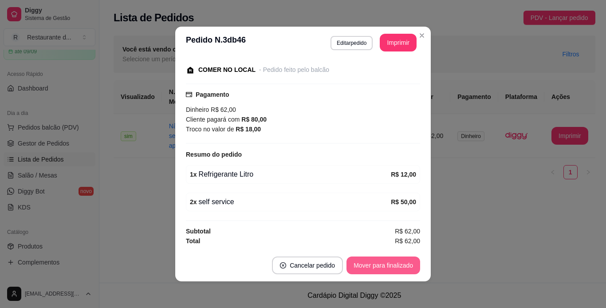
click at [398, 267] on button "Mover para finalizado" at bounding box center [383, 265] width 74 height 18
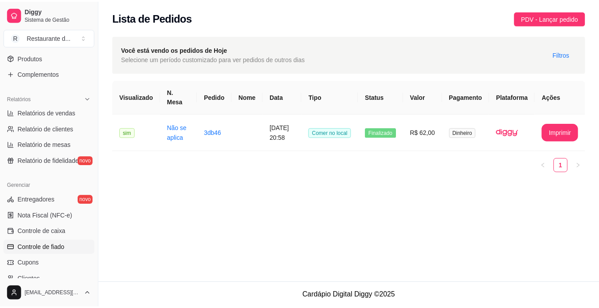
scroll to position [266, 0]
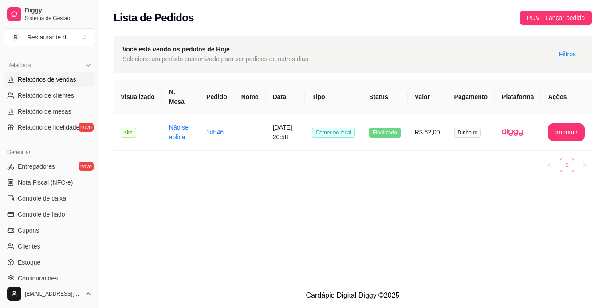
click at [62, 79] on span "Relatórios de vendas" at bounding box center [47, 79] width 59 height 9
select select "ALL"
select select "0"
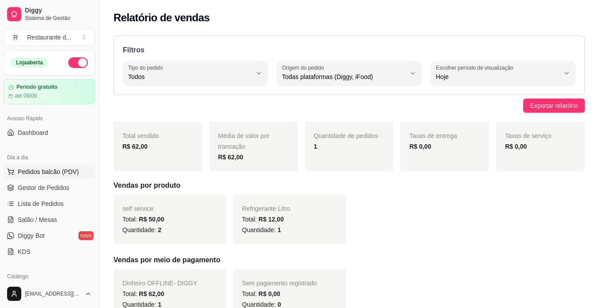
click at [48, 170] on span "Pedidos balcão (PDV)" at bounding box center [48, 171] width 61 height 9
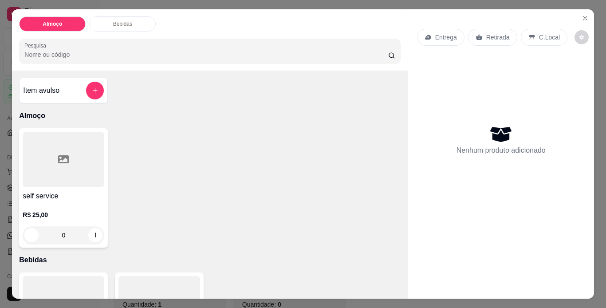
click at [542, 33] on p "C.Local" at bounding box center [549, 37] width 21 height 9
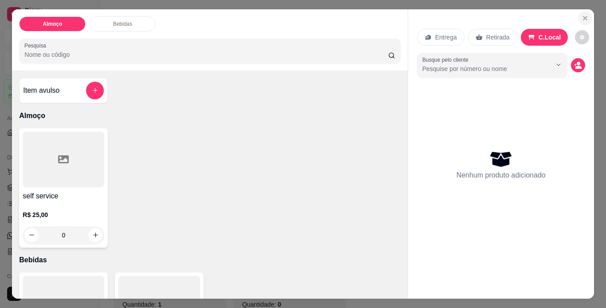
click at [582, 15] on icon "Close" at bounding box center [585, 18] width 7 height 7
